Goal: Check status

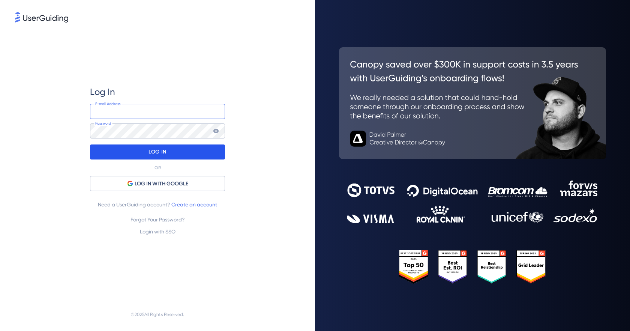
type input "[EMAIL_ADDRESS][DOMAIN_NAME]"
click at [152, 153] on p "LOG IN" at bounding box center [158, 152] width 18 height 12
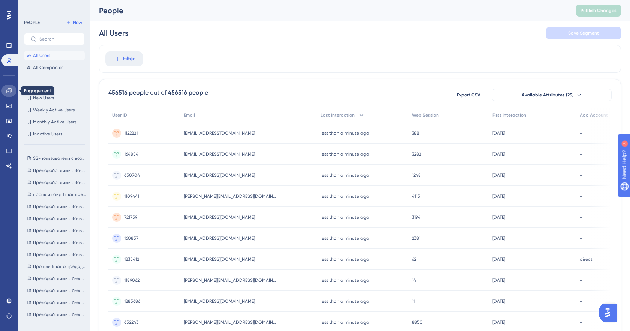
click at [10, 90] on icon at bounding box center [9, 91] width 6 height 6
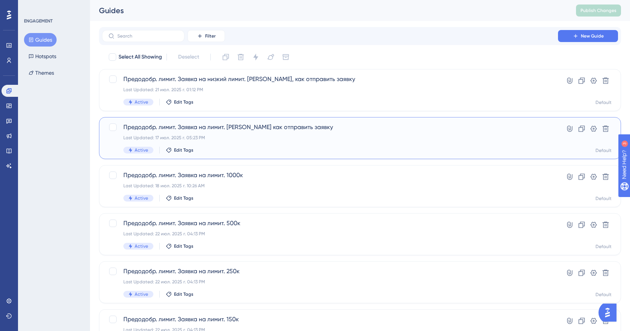
click at [259, 132] on div "Предодобр. лимит. Заявка на лимит. [PERSON_NAME] как отправить заявку Last Upda…" at bounding box center [329, 138] width 413 height 31
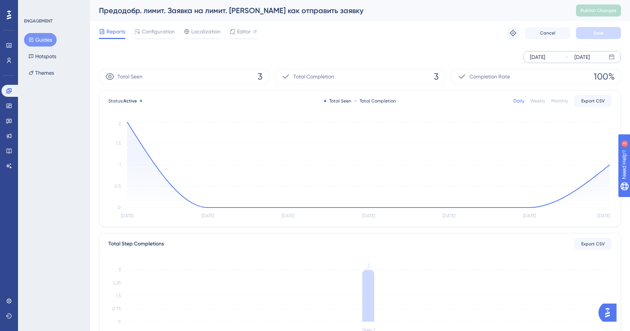
click at [539, 56] on div "[DATE]" at bounding box center [537, 57] width 15 height 9
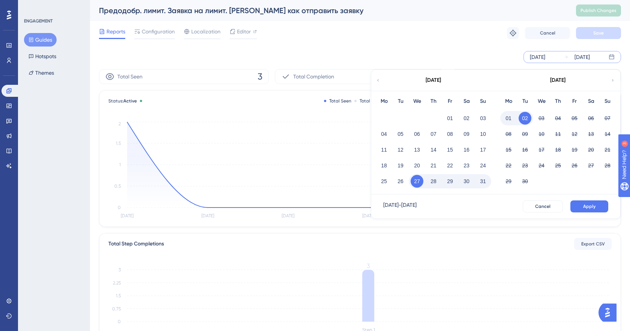
click at [380, 82] on icon at bounding box center [378, 80] width 5 height 7
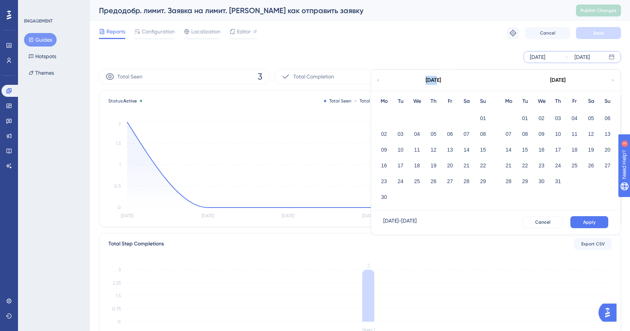
click at [380, 82] on icon at bounding box center [378, 80] width 5 height 7
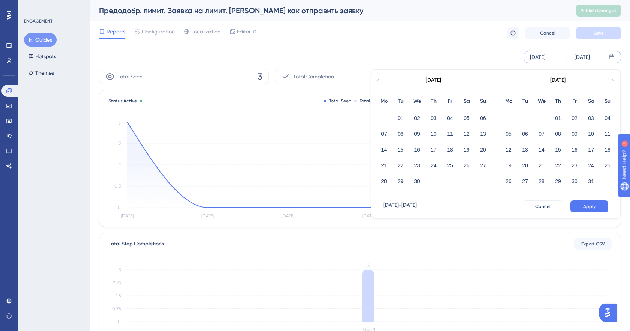
click at [614, 78] on icon at bounding box center [613, 80] width 5 height 7
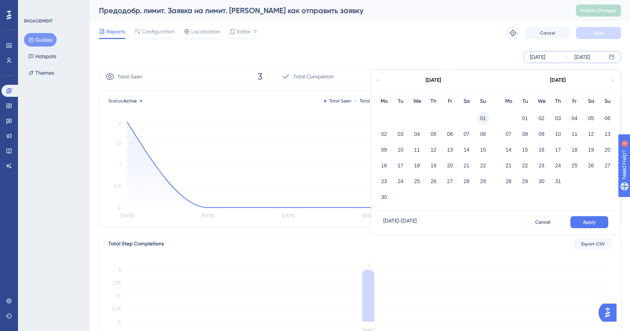
click at [479, 118] on button "01" at bounding box center [483, 118] width 13 height 13
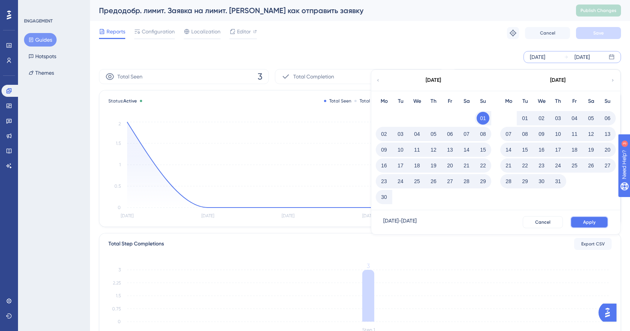
click at [586, 219] on span "Apply" at bounding box center [589, 222] width 12 height 6
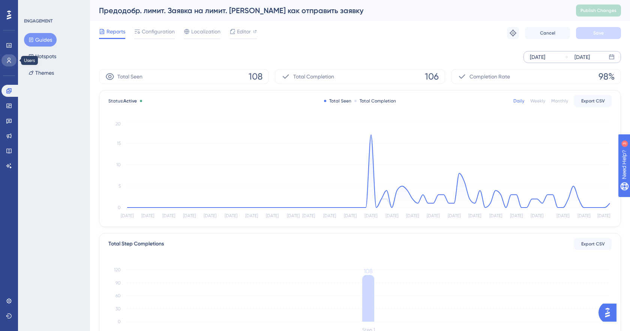
click at [6, 60] on icon at bounding box center [9, 60] width 6 height 6
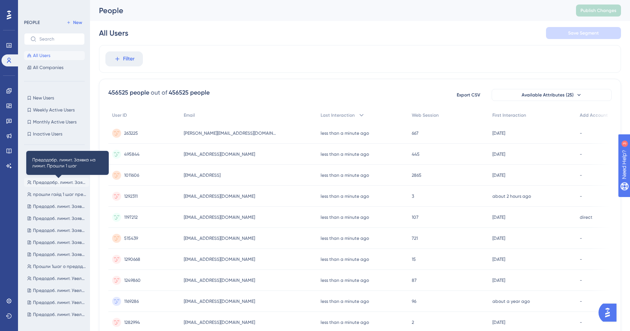
click at [53, 182] on span "Предодобр. лимит. Заявка на лимит. Прошли 1 шаг" at bounding box center [59, 182] width 53 height 6
